Goal: Task Accomplishment & Management: Use online tool/utility

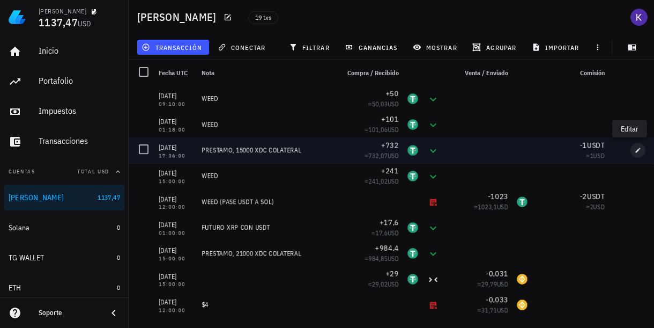
click at [633, 146] on button "button" at bounding box center [638, 150] width 15 height 15
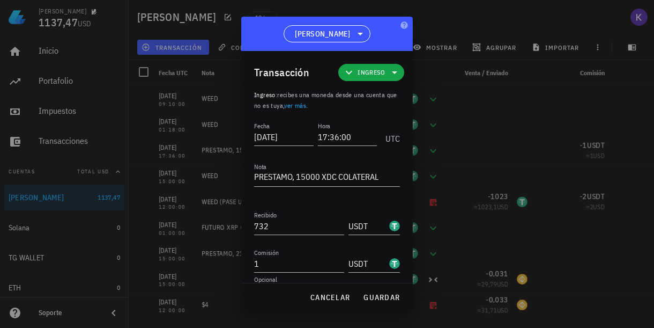
click at [254, 175] on div "Transacción Ingreso Ingreso : recibes una moneda desde una cuenta que no es tuy…" at bounding box center [327, 167] width 172 height 232
click at [256, 175] on textarea "PRESTAMO, 15000 XDC COLATERAL" at bounding box center [327, 177] width 146 height 17
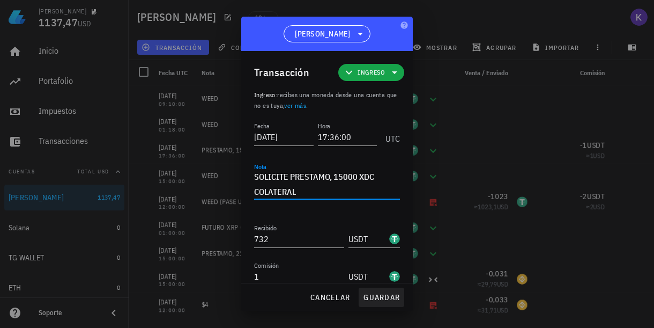
click at [377, 297] on span "guardar" at bounding box center [381, 297] width 37 height 10
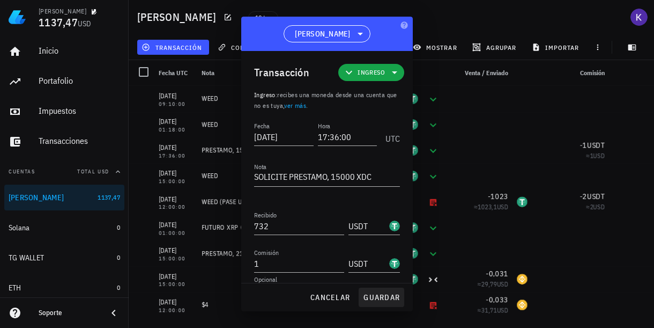
type textarea "PRESTAMO, 15000 XDC COLATERAL"
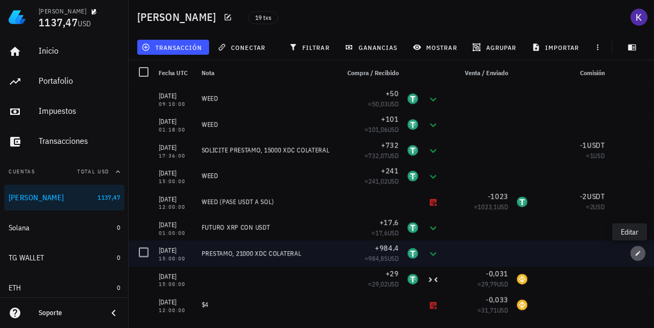
click at [635, 252] on icon "button" at bounding box center [638, 253] width 6 height 6
type input "[DATE]"
type input "15:00:00"
type textarea "PRESTAMO, 21000 XDC COLATERAL"
type input "984,4"
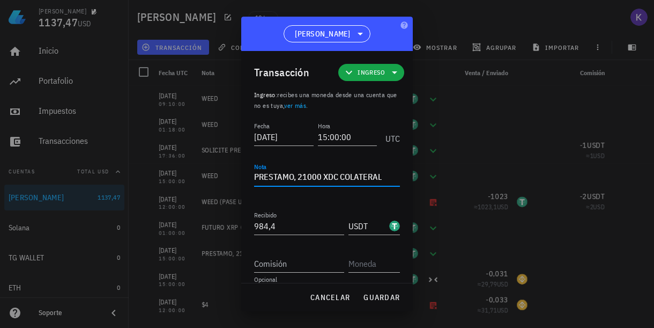
click at [257, 171] on textarea "PRESTAMO, 21000 XDC COLATERAL" at bounding box center [327, 177] width 146 height 17
click at [256, 172] on textarea "PRESTAMO, 21000 XDC COLATERAL" at bounding box center [327, 177] width 146 height 17
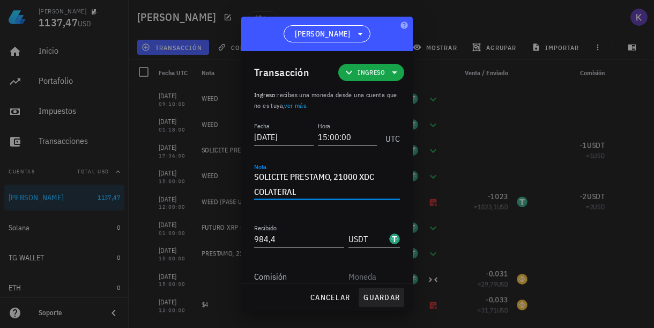
click at [379, 293] on span "guardar" at bounding box center [381, 297] width 37 height 10
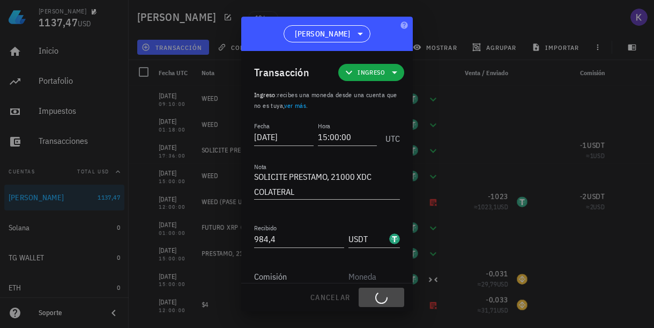
type textarea "PRESTAMO, 21000 XDC COLATERAL"
